Goal: Task Accomplishment & Management: Complete application form

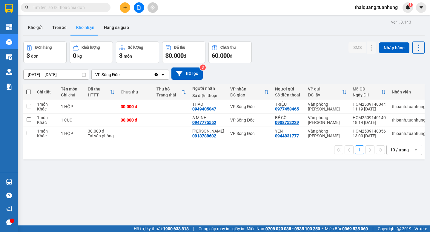
click at [121, 8] on button at bounding box center [125, 7] width 10 height 10
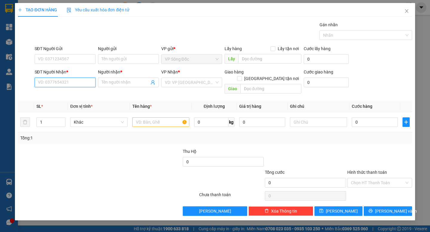
click at [77, 84] on input "SĐT Người Nhận *" at bounding box center [65, 83] width 61 height 10
drag, startPoint x: 57, startPoint y: 119, endPoint x: 15, endPoint y: 122, distance: 42.9
click at [15, 122] on div "TẠO ĐƠN HÀNG Yêu cầu xuất hóa đơn điện tử Transit Pickup Surcharge Ids Transit …" at bounding box center [215, 116] width 430 height 232
type input "2"
click at [61, 59] on input "SĐT Người Gửi" at bounding box center [65, 59] width 61 height 10
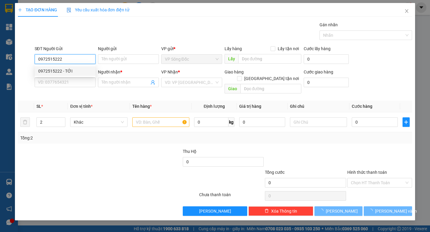
drag, startPoint x: 46, startPoint y: 59, endPoint x: 12, endPoint y: 63, distance: 34.3
click at [12, 63] on div "TẠO ĐƠN HÀNG Yêu cầu xuất hóa đơn điện tử Transit Pickup Surcharge Ids Transit …" at bounding box center [215, 116] width 430 height 232
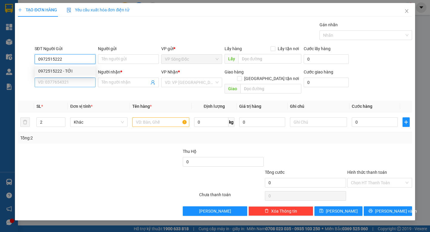
type input "0972515222"
click at [54, 82] on input "SĐT Người Nhận *" at bounding box center [65, 83] width 61 height 10
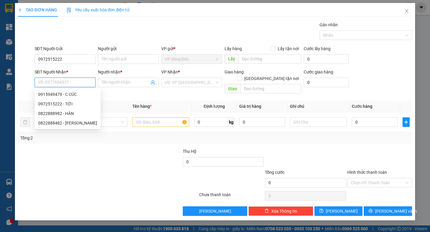
paste input "0972515222"
type input "0972515222"
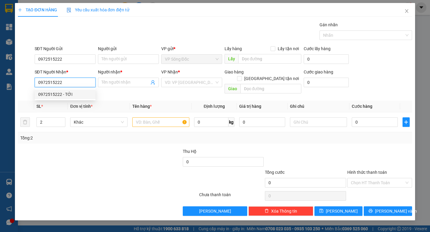
click at [72, 93] on div "0972515222 - TỚI" at bounding box center [65, 94] width 54 height 7
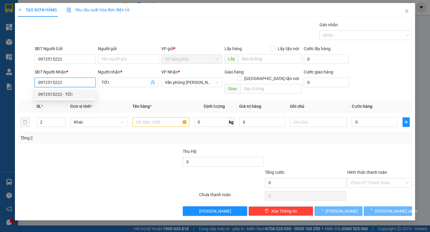
type input "TỚI"
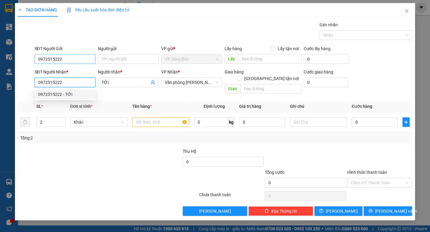
type input "0972515222"
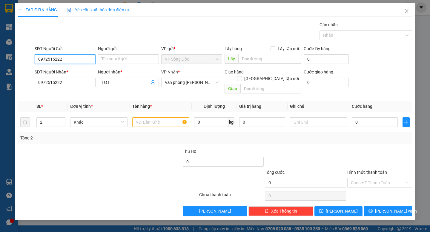
drag, startPoint x: 57, startPoint y: 57, endPoint x: 0, endPoint y: 76, distance: 60.1
click at [0, 76] on div "TẠO ĐƠN HÀNG Yêu cầu xuất hóa đơn điện tử Transit Pickup Surcharge Ids Transit …" at bounding box center [215, 116] width 430 height 232
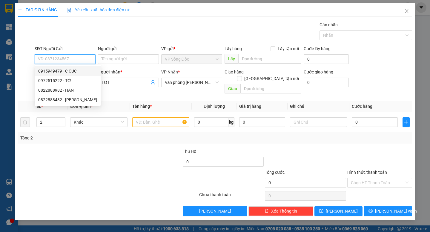
click at [76, 71] on div "0915949479 - C CÚC" at bounding box center [67, 71] width 59 height 7
type input "0915949479"
type input "C CÚC"
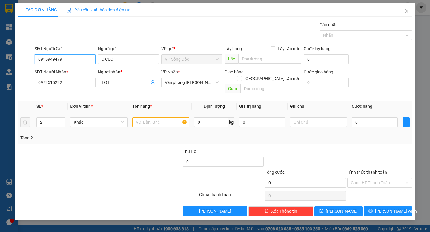
type input "0915949479"
click at [152, 117] on input "text" at bounding box center [160, 122] width 57 height 10
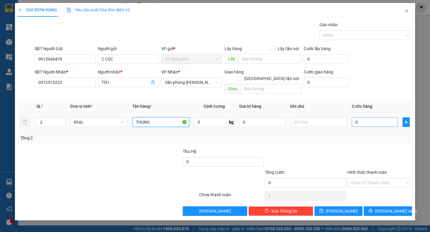
type input "THÙNG"
click at [362, 120] on input "0" at bounding box center [375, 122] width 46 height 10
type input "5"
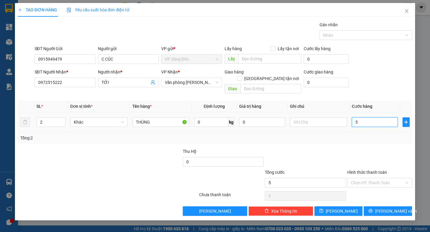
type input "50"
drag, startPoint x: 365, startPoint y: 115, endPoint x: 323, endPoint y: 126, distance: 42.8
click at [323, 126] on div "SL * Đơn vị tính * Tên hàng * Định lượng Giá trị hàng Ghi chú Cước hàng 2 Khác …" at bounding box center [215, 122] width 394 height 43
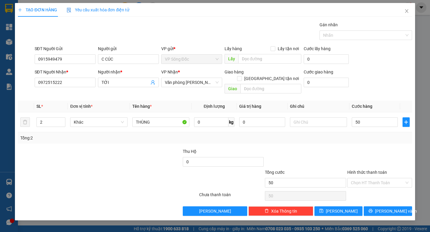
type input "50.000"
click at [364, 148] on div at bounding box center [380, 158] width 66 height 21
click at [375, 117] on input "50.000" at bounding box center [375, 122] width 46 height 10
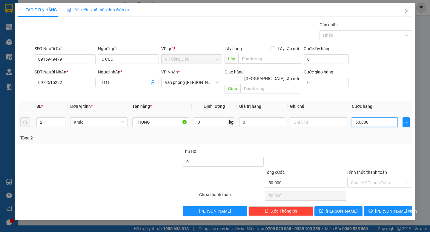
type input "6"
type input "60"
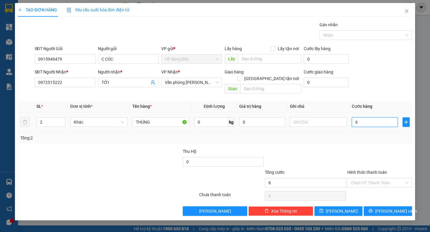
type input "60"
type input "60.000"
click at [368, 148] on div at bounding box center [380, 158] width 66 height 21
click at [387, 178] on input "Hình thức thanh toán" at bounding box center [378, 182] width 54 height 9
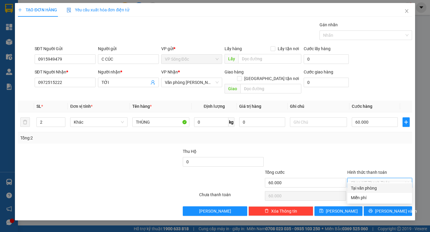
click at [363, 190] on div "Tại văn phòng" at bounding box center [380, 188] width 58 height 7
type input "0"
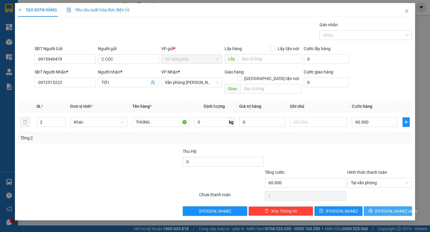
click at [388, 208] on span "[PERSON_NAME] và In" at bounding box center [396, 211] width 42 height 7
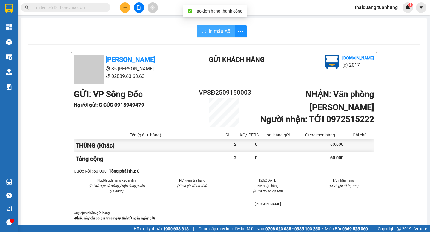
click at [214, 34] on span "In mẫu A5" at bounding box center [220, 31] width 22 height 7
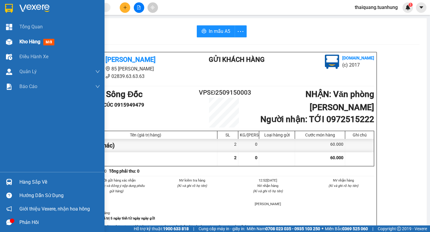
click at [34, 42] on span "Kho hàng" at bounding box center [29, 42] width 21 height 6
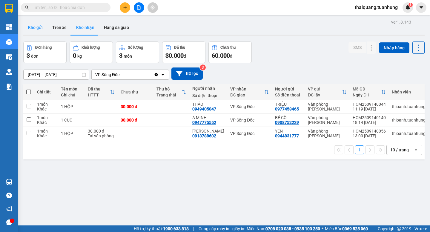
click at [39, 28] on button "Kho gửi" at bounding box center [35, 27] width 24 height 14
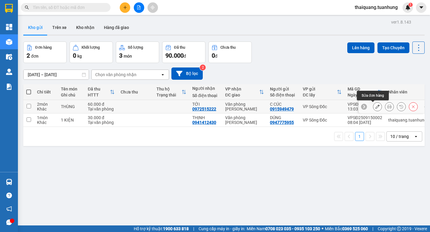
click at [376, 107] on icon at bounding box center [378, 107] width 4 height 4
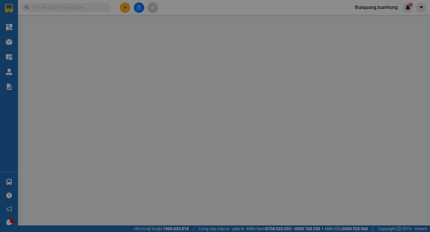
type input "0915949479"
type input "C CÚC"
type input "0972515222"
type input "TỚI"
type input "60.000"
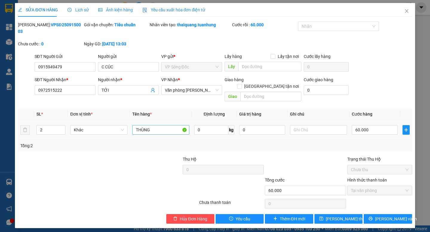
click at [159, 124] on div "THÙNG" at bounding box center [160, 130] width 57 height 12
click at [159, 125] on input "THÙNG" at bounding box center [160, 130] width 57 height 10
type input "THÙNG + HỘP NHỎ"
click at [381, 214] on button "[PERSON_NAME] và In" at bounding box center [388, 219] width 48 height 10
